Goal: Task Accomplishment & Management: Complete application form

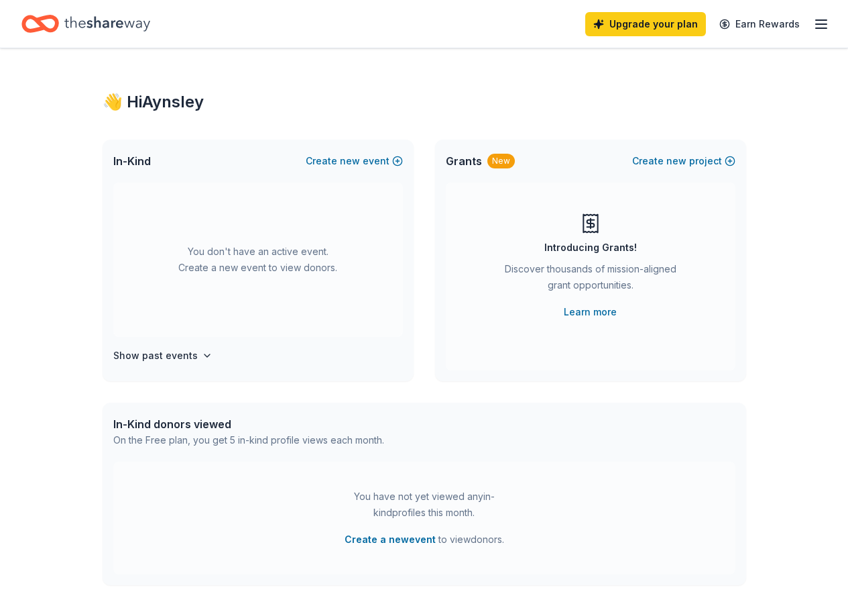
click at [99, 19] on icon "Home" at bounding box center [107, 23] width 86 height 27
click at [816, 24] on line "button" at bounding box center [821, 24] width 11 height 0
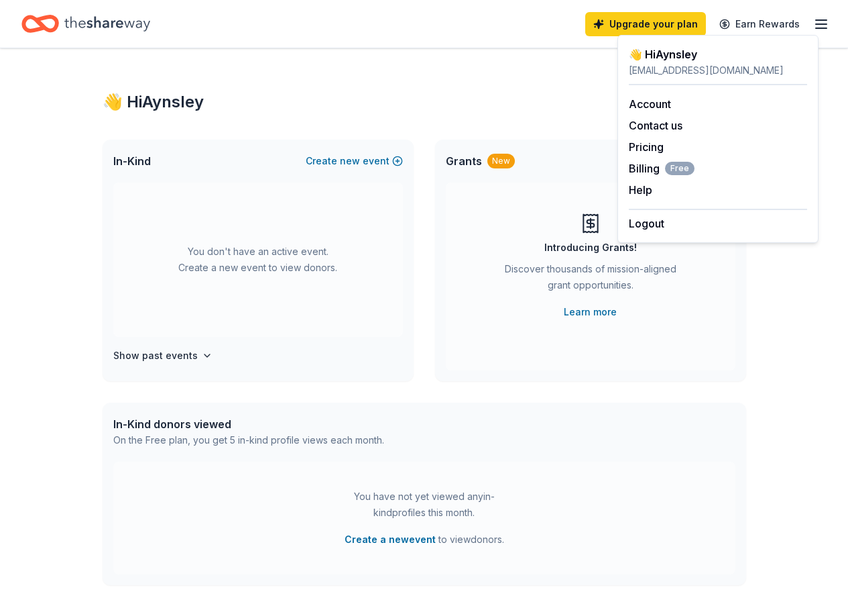
click at [610, 105] on div "👋 Hi [PERSON_NAME]" at bounding box center [425, 101] width 644 height 21
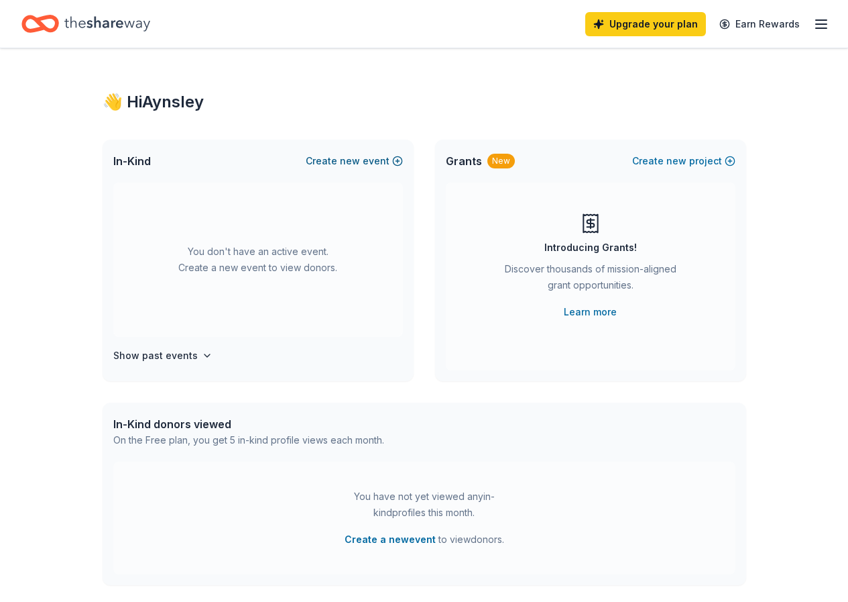
click at [364, 161] on button "Create new event" at bounding box center [354, 161] width 97 height 16
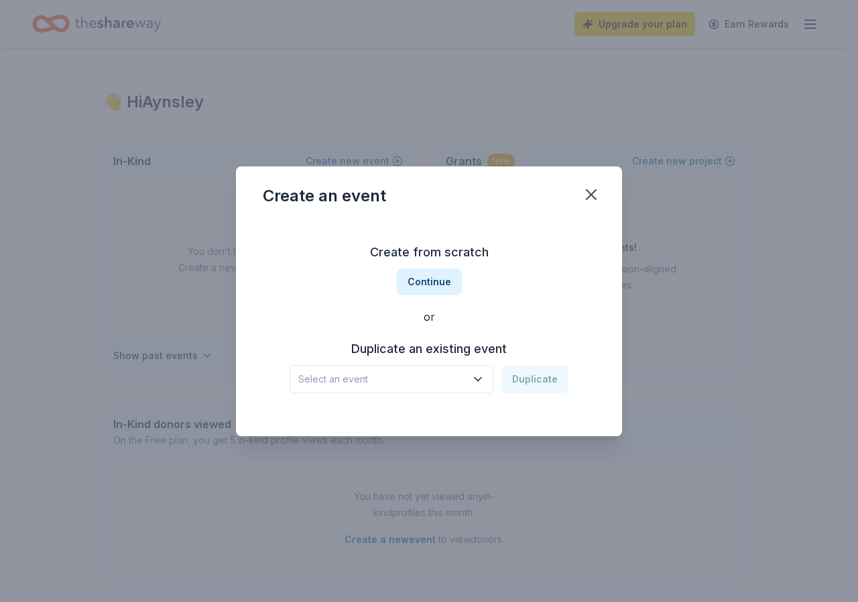
click at [108, 258] on div "Create an event Create from scratch Continue or Duplicate an existing event Sel…" at bounding box center [429, 301] width 858 height 602
click at [588, 186] on icon "button" at bounding box center [591, 194] width 19 height 19
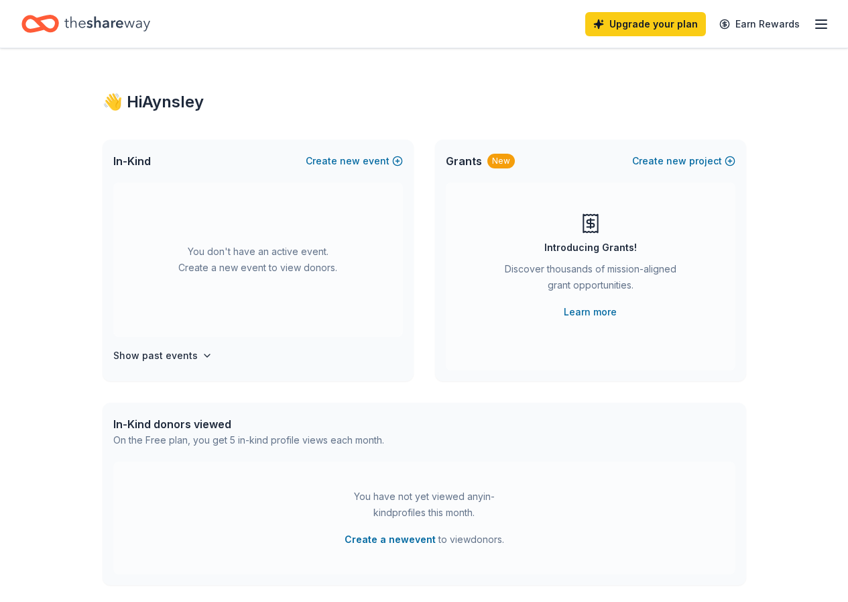
click at [52, 13] on icon "Home" at bounding box center [40, 24] width 38 height 32
click at [722, 161] on button "Create new project" at bounding box center [683, 161] width 103 height 16
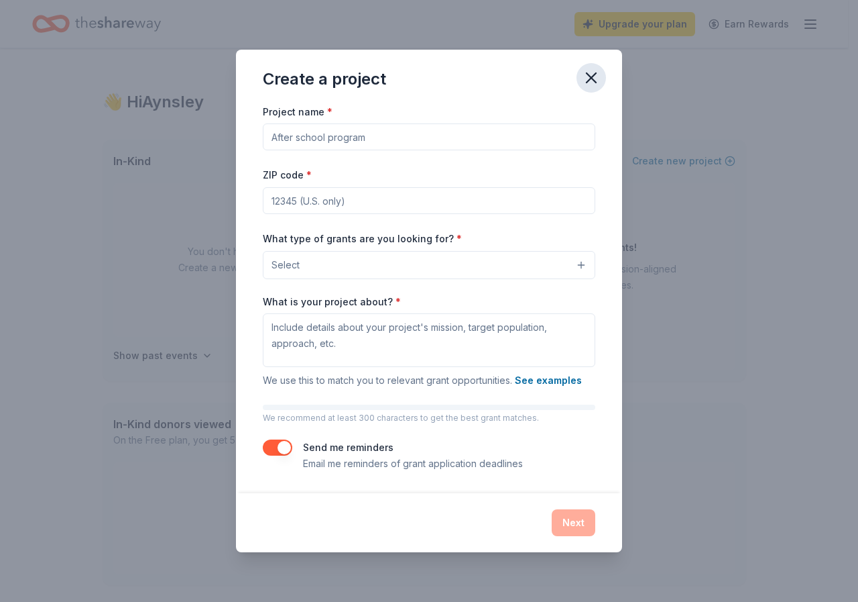
click at [591, 74] on icon "button" at bounding box center [591, 77] width 19 height 19
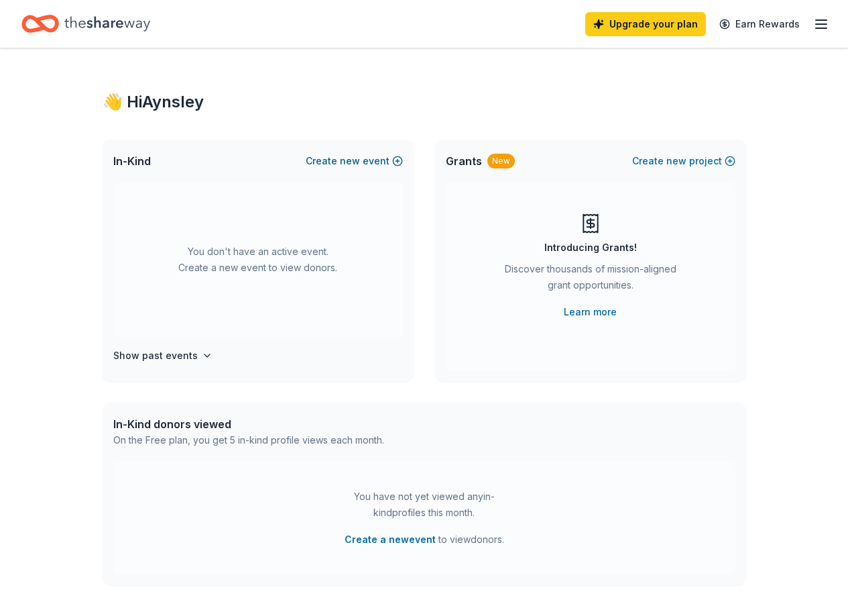
click at [364, 156] on button "Create new event" at bounding box center [354, 161] width 97 height 16
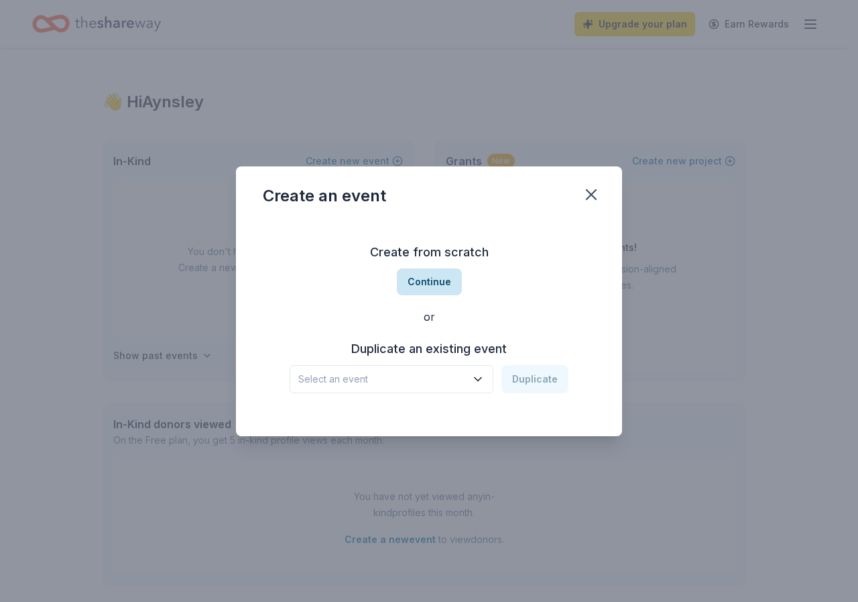
scroll to position [327, 0]
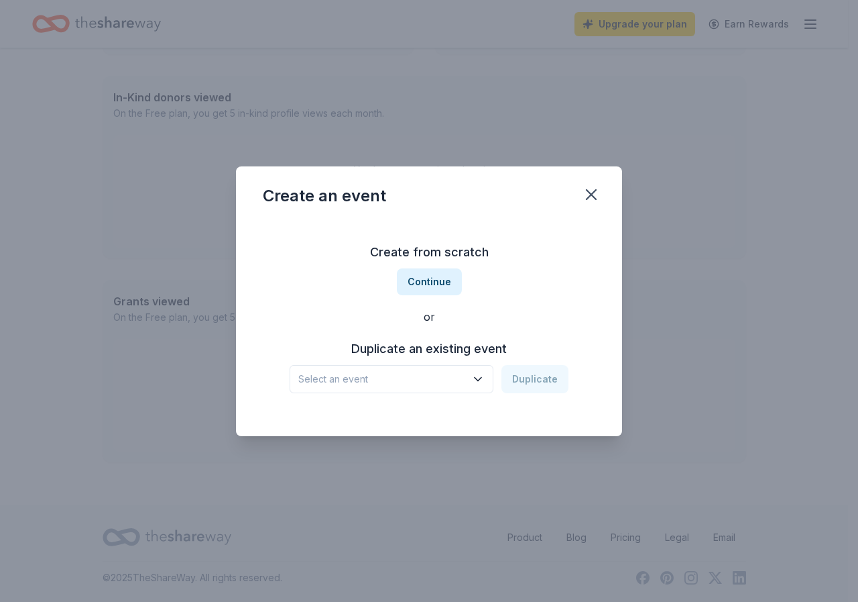
click at [485, 372] on icon "button" at bounding box center [477, 378] width 13 height 13
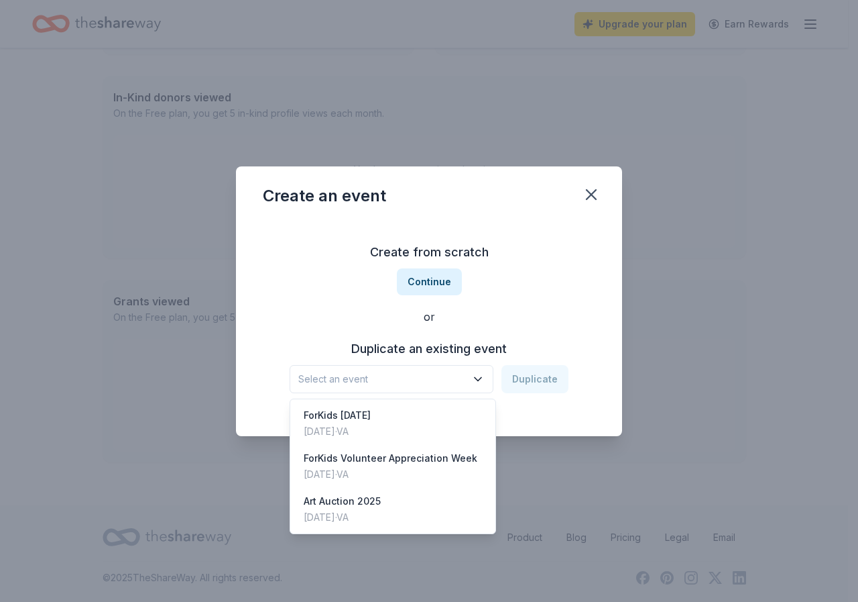
click at [423, 291] on div "Create from scratch Continue or Duplicate an existing event Select an event Dup…" at bounding box center [429, 317] width 333 height 194
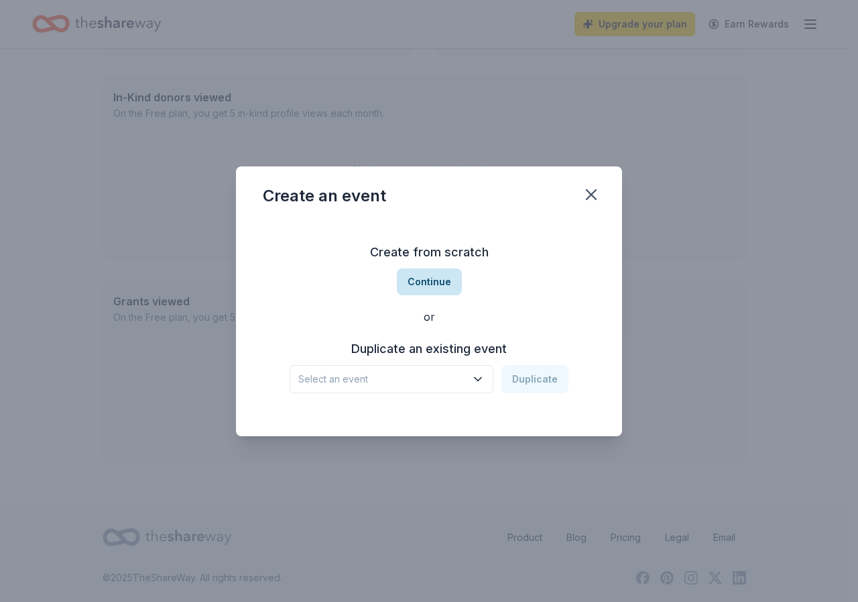
click at [423, 281] on button "Continue" at bounding box center [429, 281] width 65 height 27
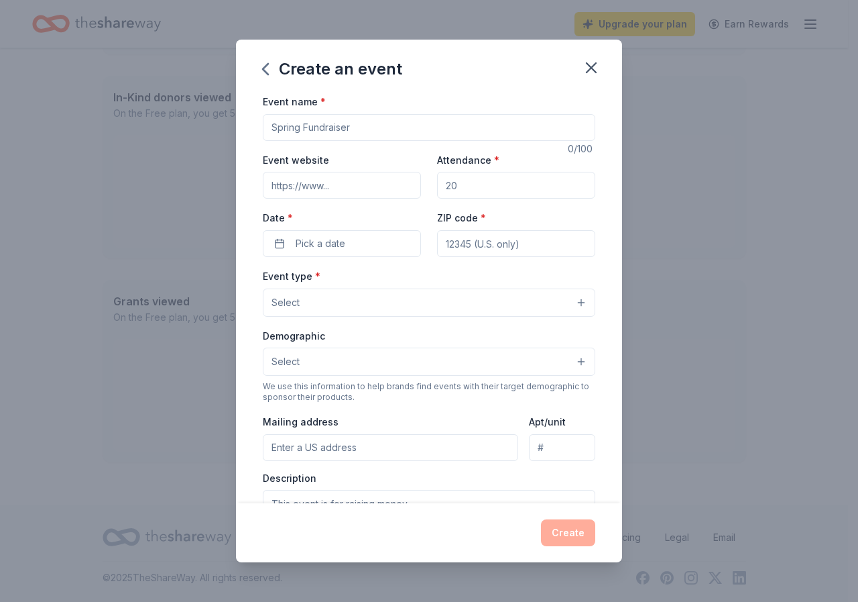
click at [387, 125] on input "Event name *" at bounding box center [429, 127] width 333 height 27
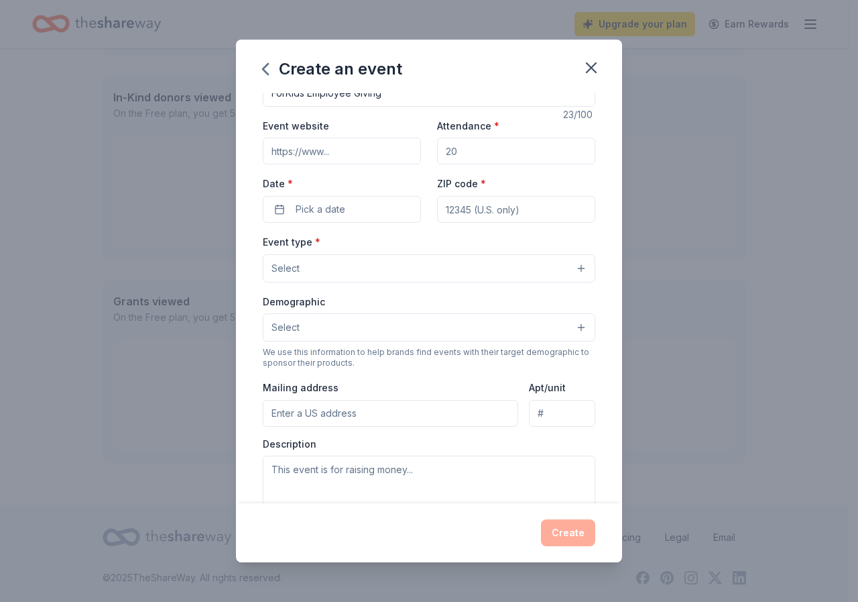
scroll to position [67, 0]
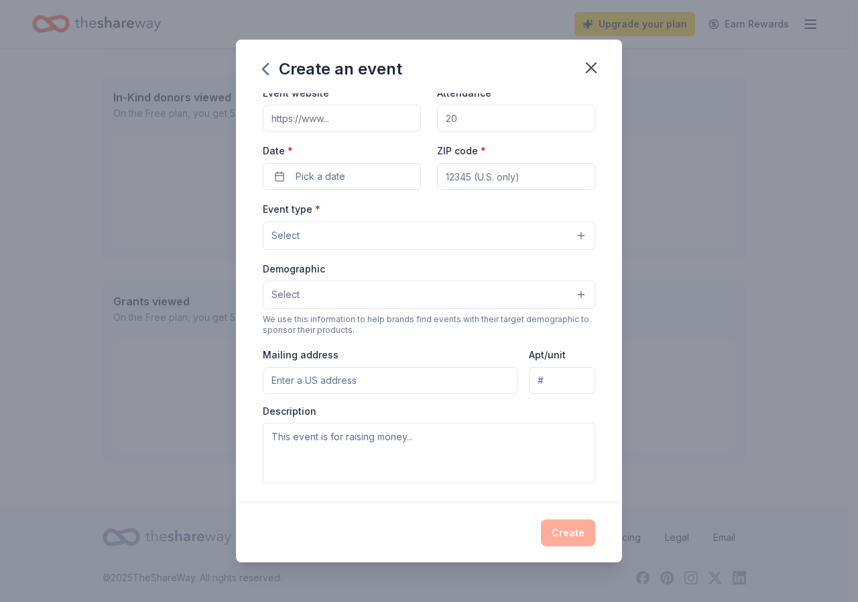
type input "ForKids Employee Giving"
click at [465, 174] on input "ZIP code *" at bounding box center [516, 176] width 158 height 27
type input "23324"
click at [302, 171] on span "Pick a date" at bounding box center [321, 176] width 50 height 16
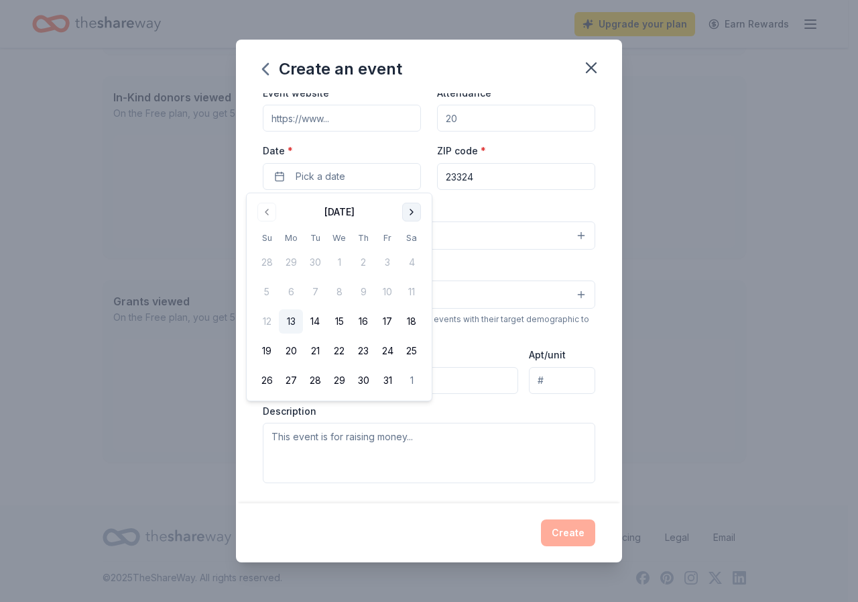
click at [418, 209] on button "Go to next month" at bounding box center [411, 212] width 19 height 19
click at [288, 323] on button "10" at bounding box center [291, 321] width 24 height 24
click at [485, 266] on div "Demographic Select" at bounding box center [429, 284] width 333 height 49
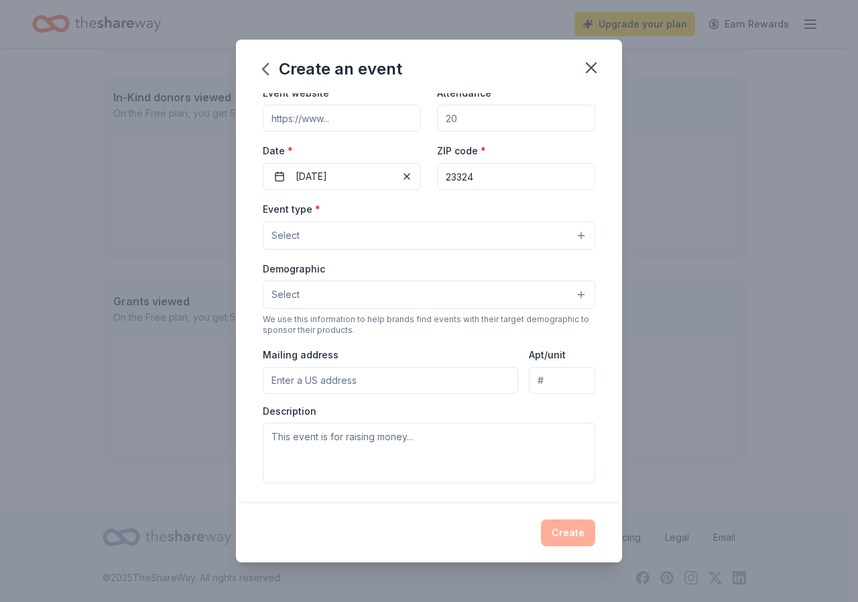
click at [481, 234] on button "Select" at bounding box center [429, 235] width 333 height 28
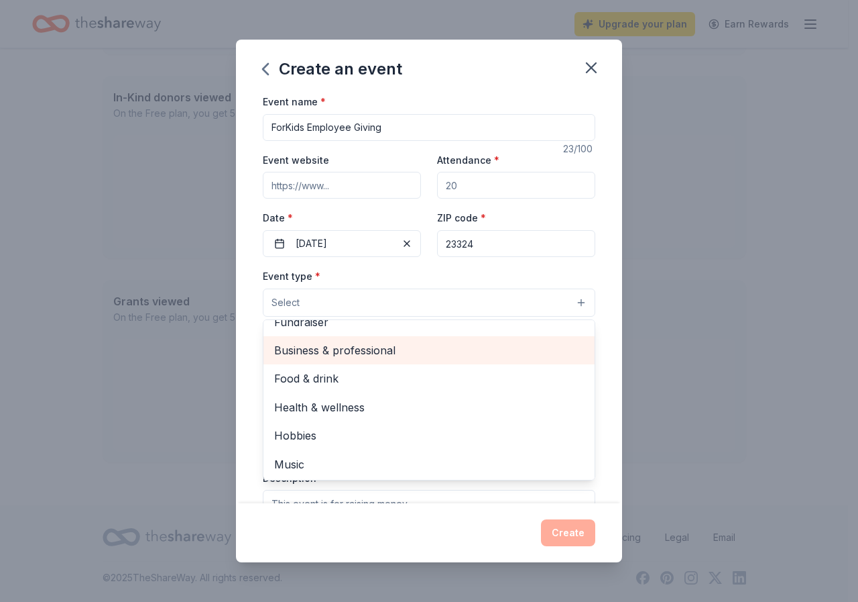
scroll to position [0, 0]
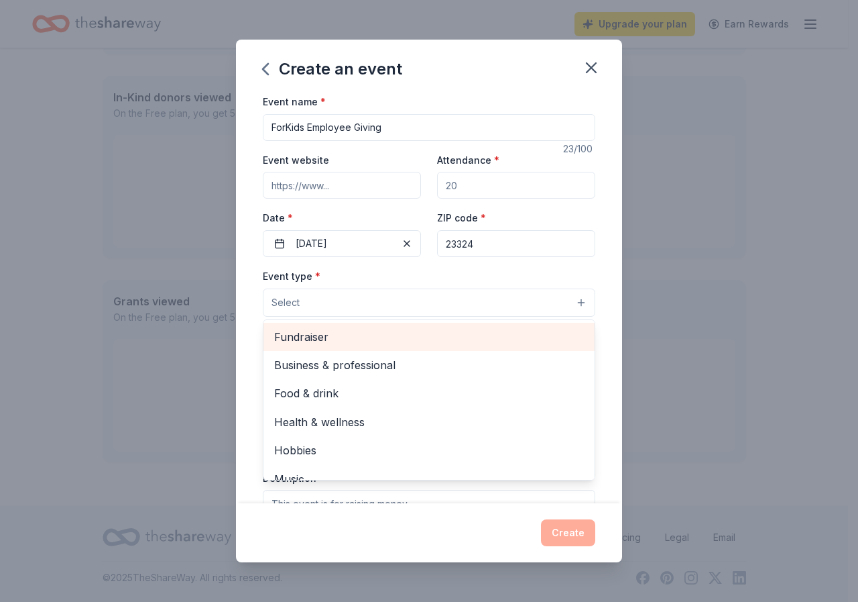
click at [317, 339] on span "Fundraiser" at bounding box center [429, 336] width 310 height 17
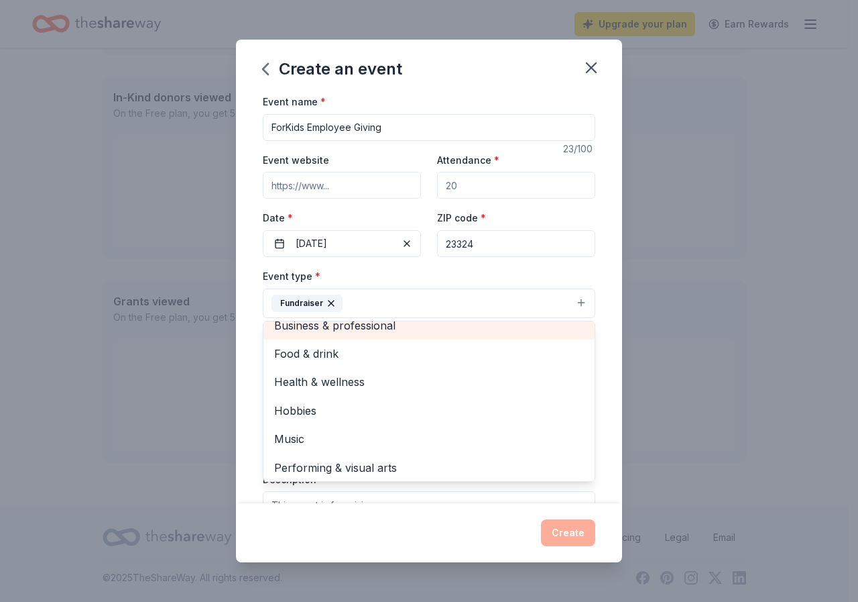
scroll to position [16, 0]
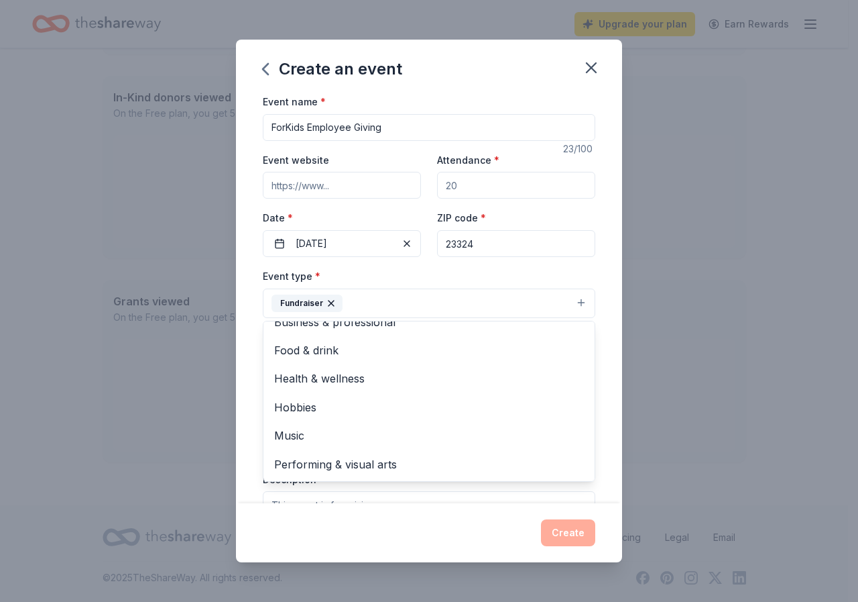
click at [253, 309] on div "Event name * ForKids Employee Giving 23 /100 Event website Attendance * Date * …" at bounding box center [429, 298] width 386 height 410
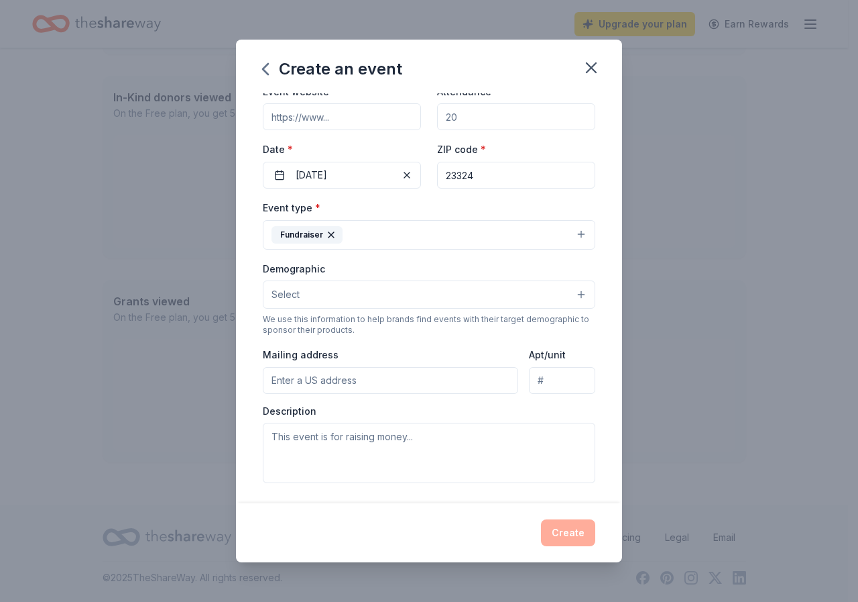
scroll to position [0, 0]
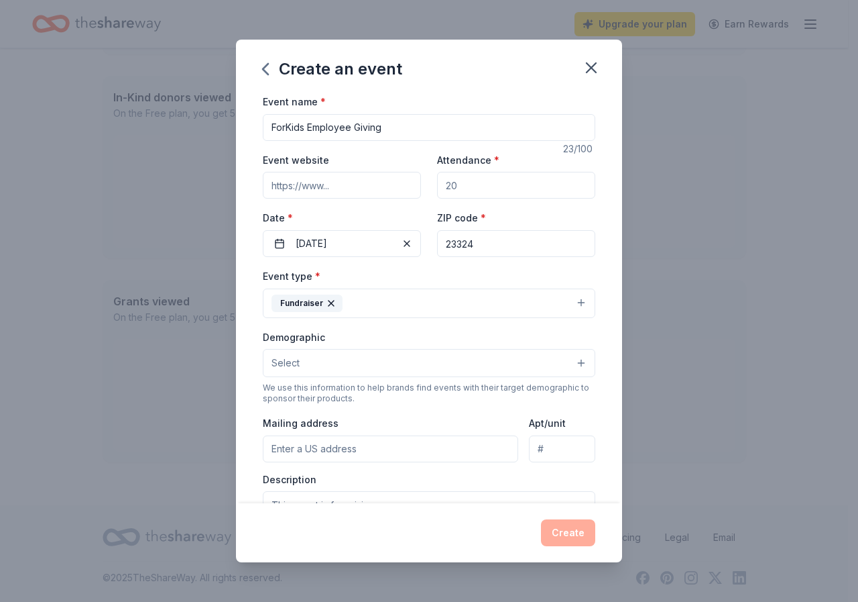
click at [465, 201] on div "Event website Attendance * Date * [DATE] ZIP code * 23324" at bounding box center [429, 204] width 333 height 105
click at [468, 189] on input "Attendance *" at bounding box center [516, 185] width 158 height 27
type input "140"
click at [486, 315] on button "Fundraiser" at bounding box center [429, 303] width 333 height 30
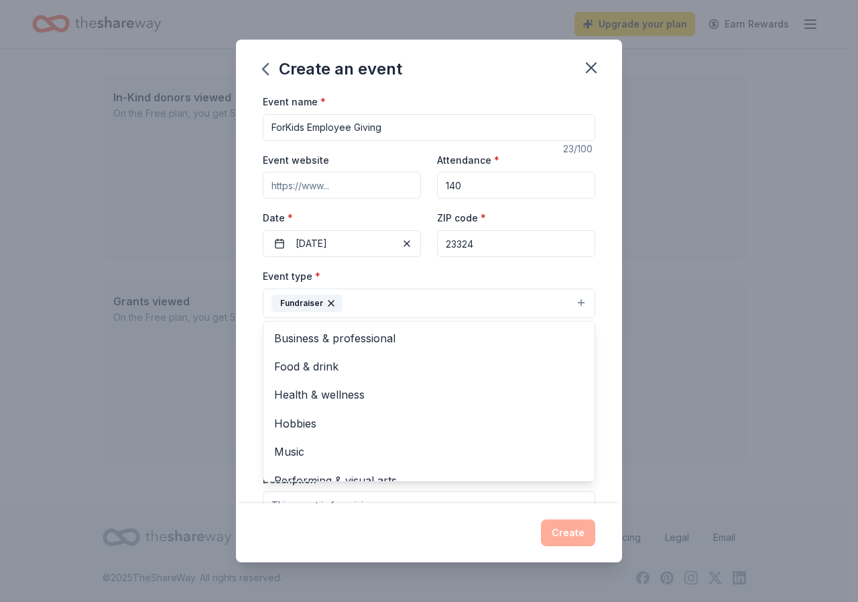
click at [573, 226] on div "Event name * ForKids Employee Giving 23 /100 Event website Attendance * 140 Dat…" at bounding box center [429, 403] width 333 height 621
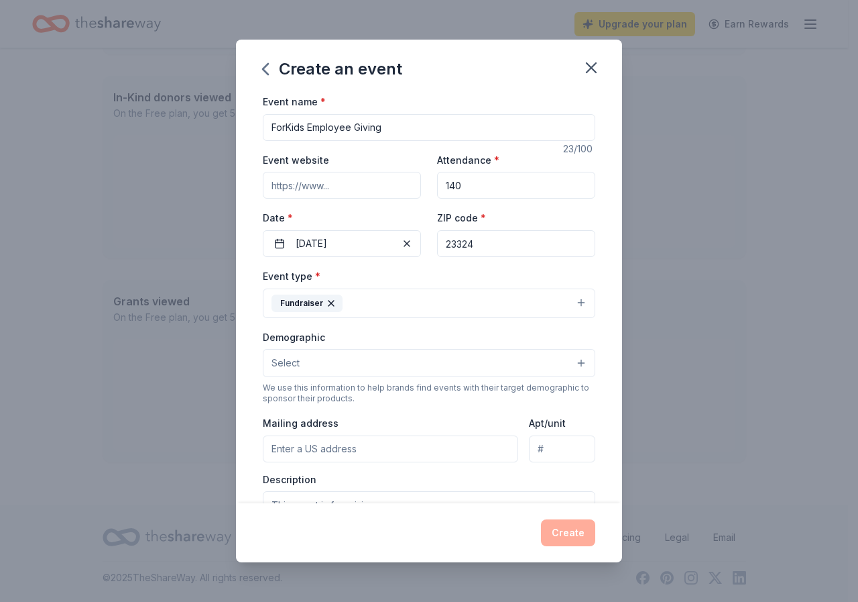
click at [570, 527] on div "Create" at bounding box center [429, 532] width 333 height 27
click at [569, 527] on div "Create" at bounding box center [429, 532] width 333 height 27
click at [323, 449] on input "Mailing address" at bounding box center [391, 448] width 256 height 27
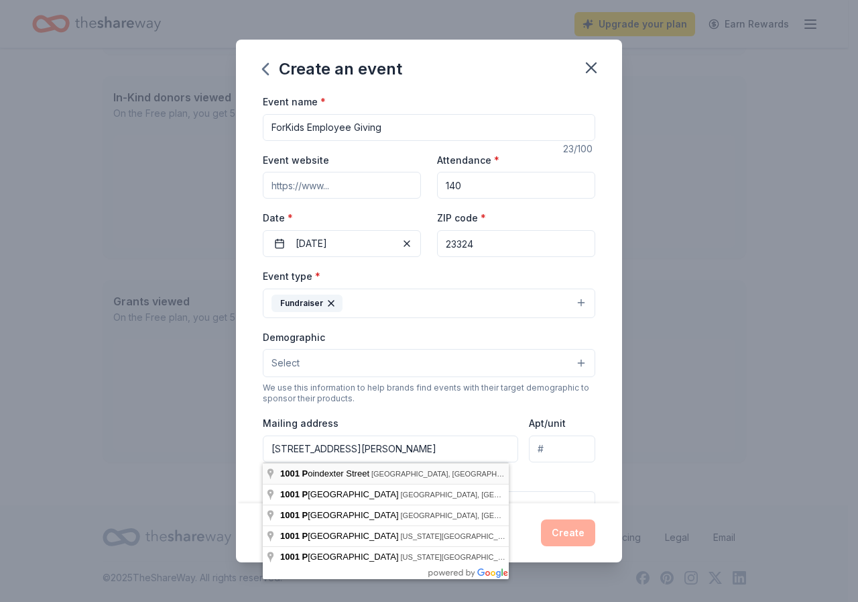
type input "[STREET_ADDRESS][PERSON_NAME]"
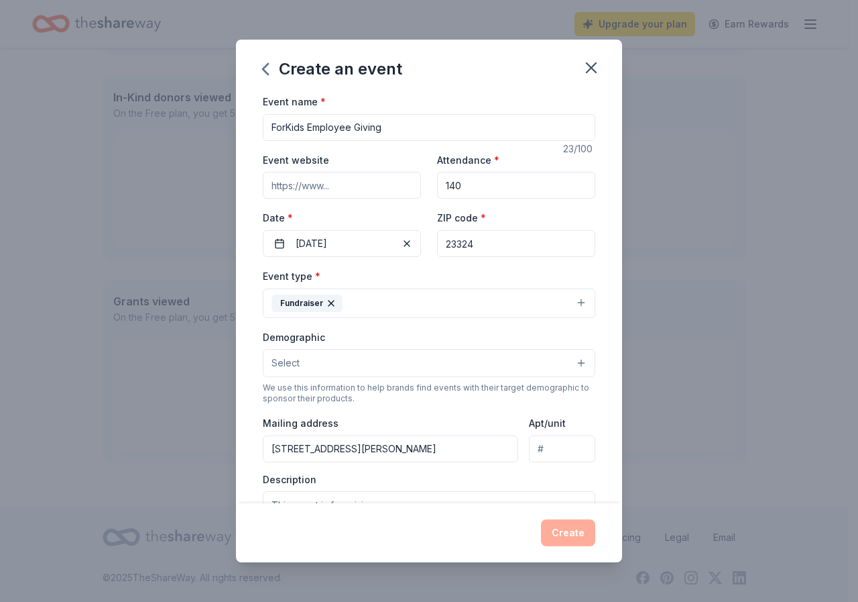
click at [320, 367] on button "Select" at bounding box center [429, 363] width 333 height 28
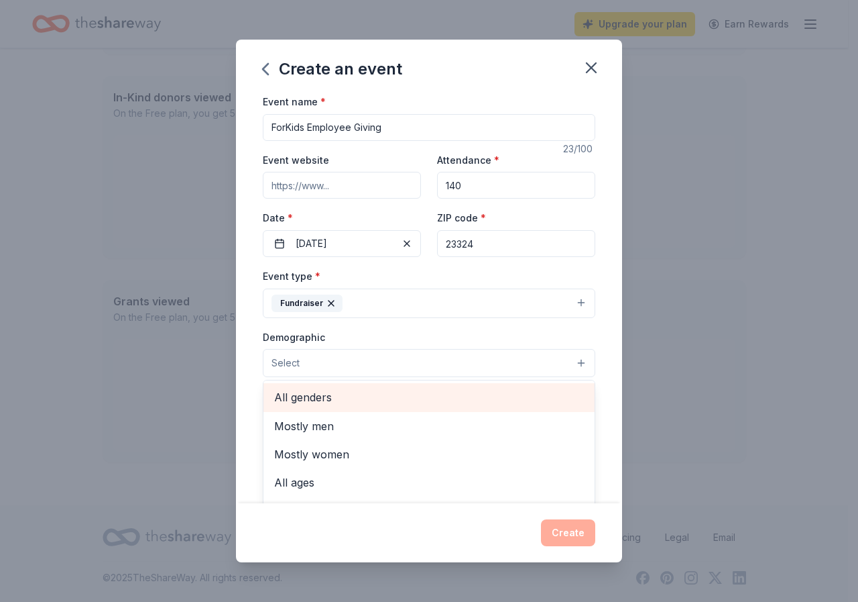
click at [325, 402] on span "All genders" at bounding box center [429, 396] width 310 height 17
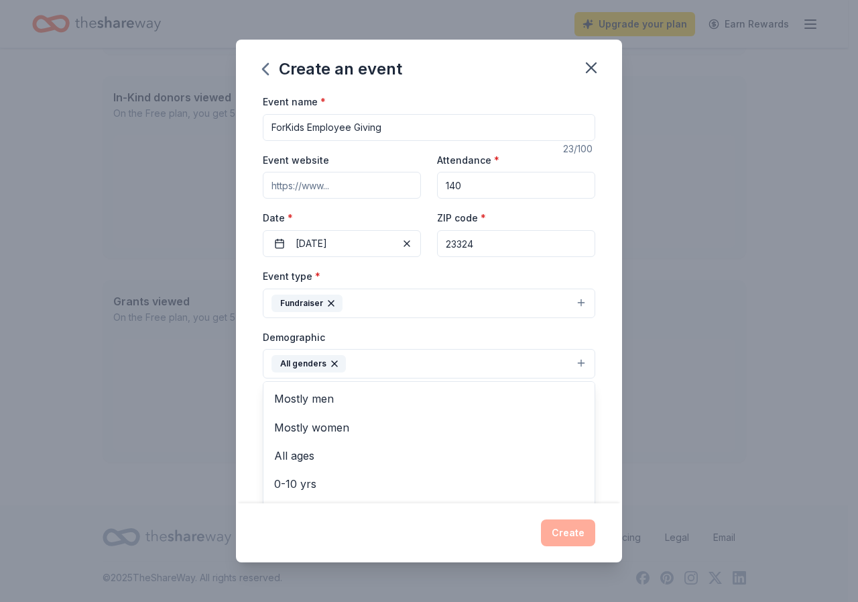
click at [362, 190] on div "Event name * ForKids Employee Giving 23 /100 Event website Attendance * 140 Dat…" at bounding box center [429, 404] width 333 height 622
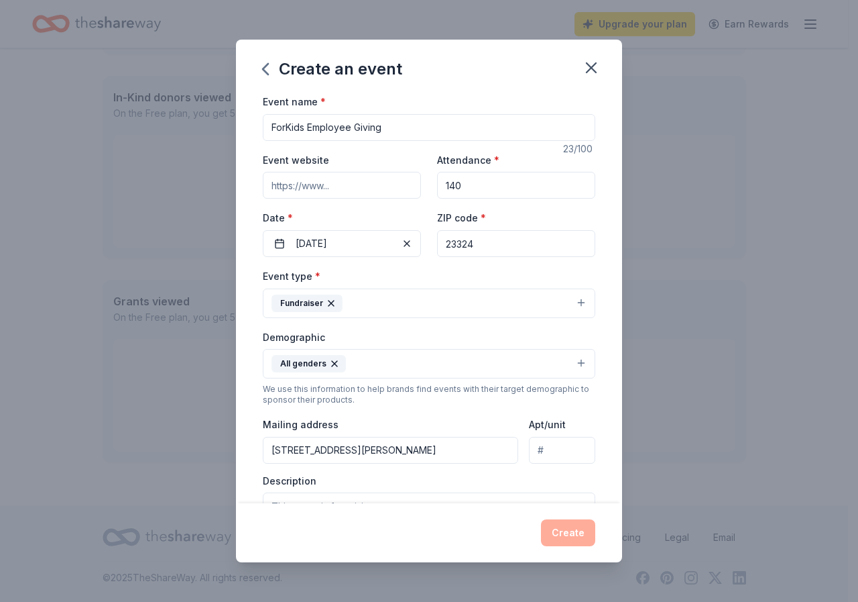
click at [360, 184] on input "Event website" at bounding box center [342, 185] width 158 height 27
paste input "[URL][DOMAIN_NAME]"
type input "[URL][DOMAIN_NAME]"
click at [592, 219] on div "Event name * ForKids Employee Giving 23 /100 Event website [URL][DOMAIN_NAME] A…" at bounding box center [429, 298] width 386 height 410
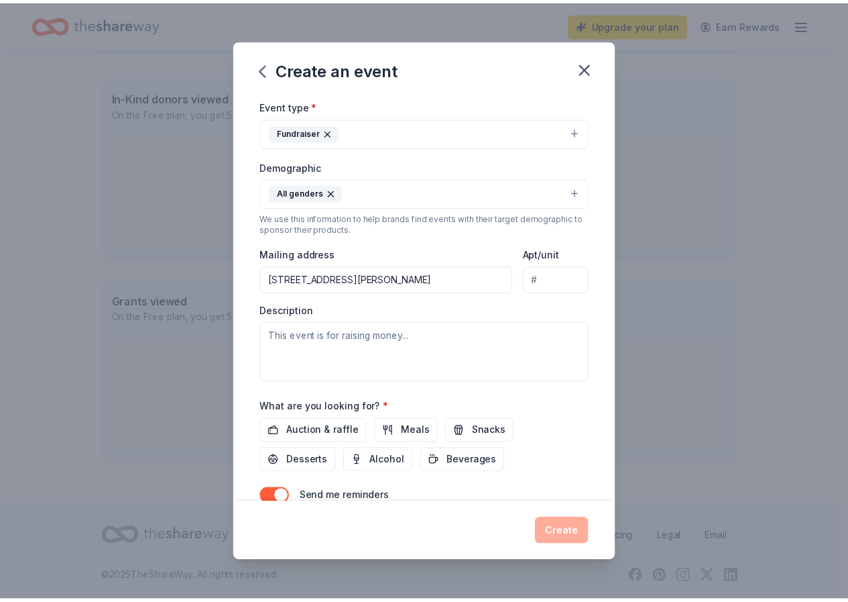
scroll to position [234, 0]
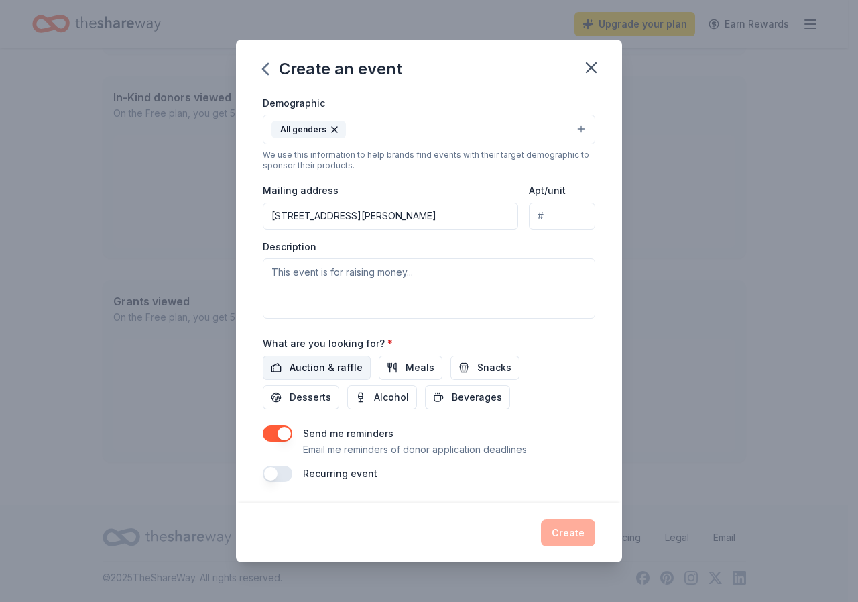
click at [320, 366] on span "Auction & raffle" at bounding box center [326, 367] width 73 height 16
click at [576, 525] on button "Create" at bounding box center [568, 532] width 54 height 27
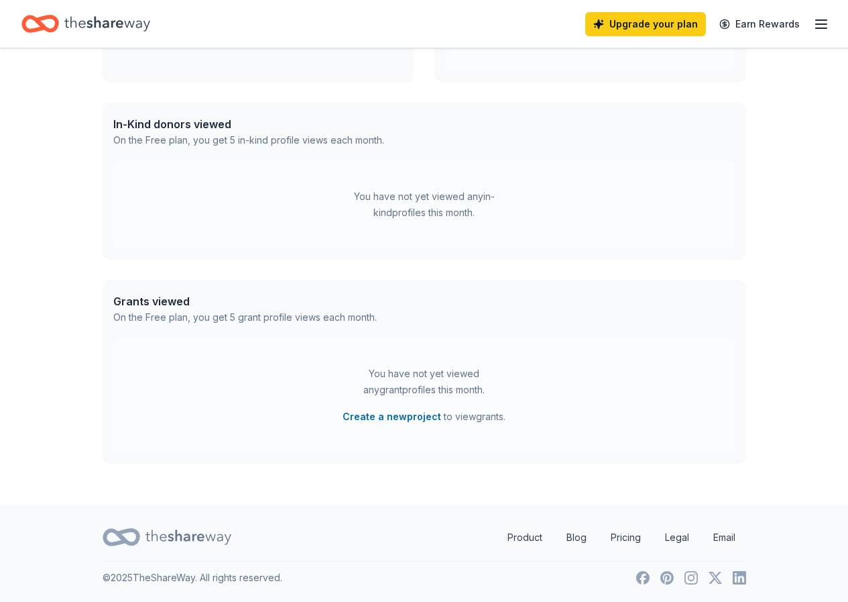
scroll to position [223, 0]
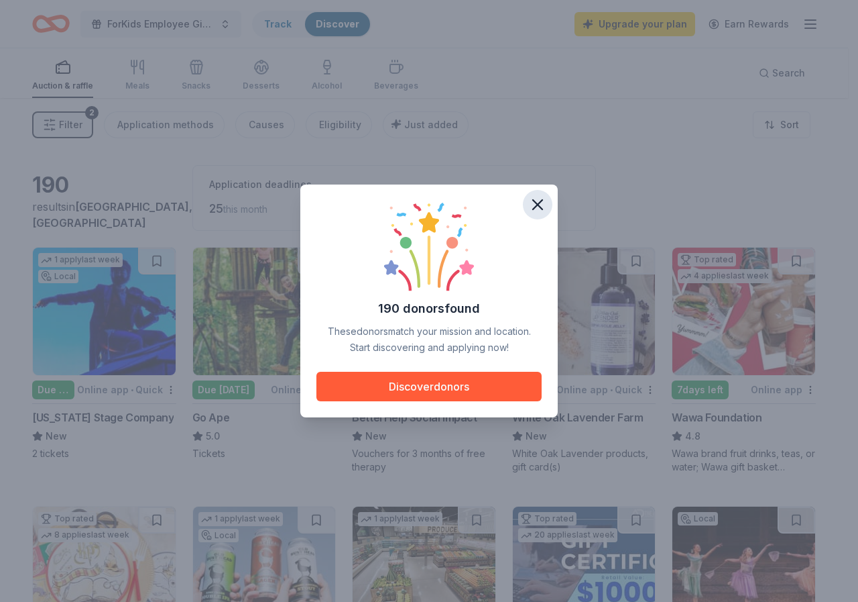
click at [536, 207] on icon "button" at bounding box center [537, 204] width 9 height 9
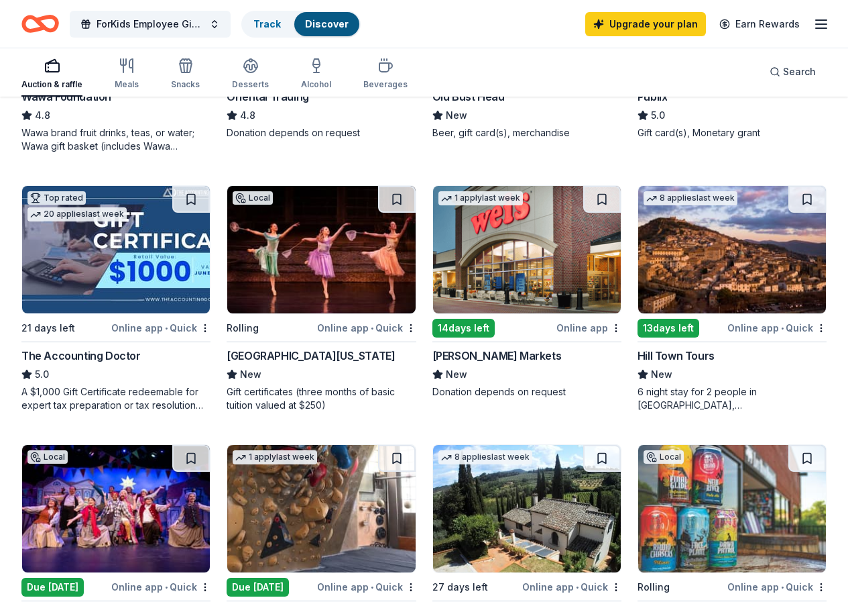
scroll to position [537, 0]
